Goal: Find specific page/section: Find specific page/section

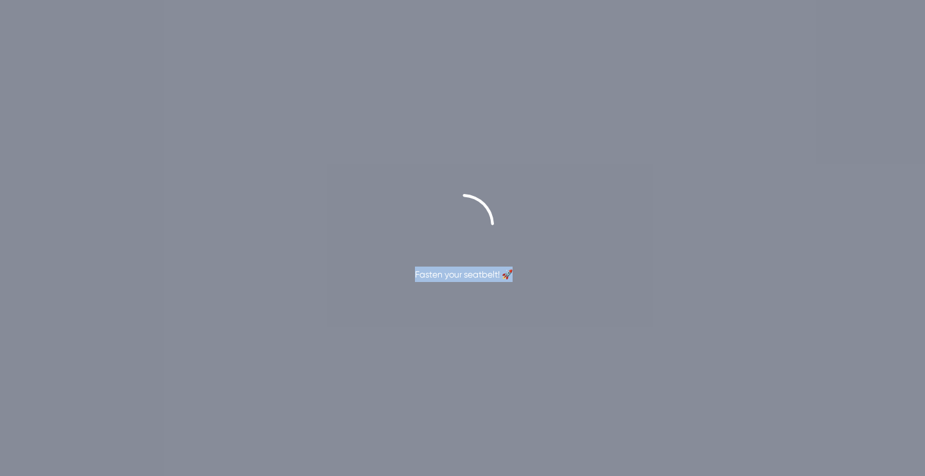
drag, startPoint x: 509, startPoint y: 278, endPoint x: 405, endPoint y: 278, distance: 104.0
click at [405, 278] on div "Fasten your seatbelt! 🚀" at bounding box center [462, 238] width 925 height 88
